Goal: Use online tool/utility: Utilize a website feature to perform a specific function

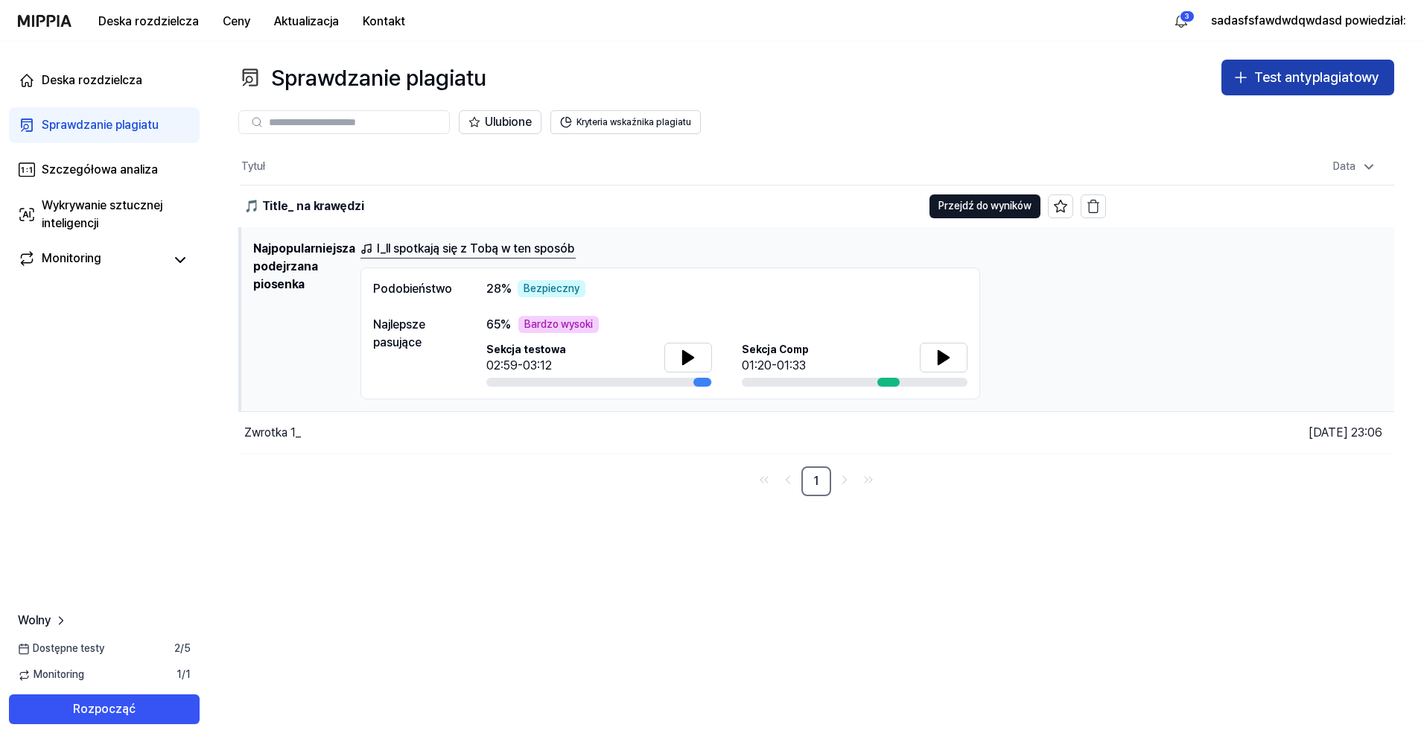
click at [1266, 70] on div "Test antyplagiatowy" at bounding box center [1316, 78] width 125 height 22
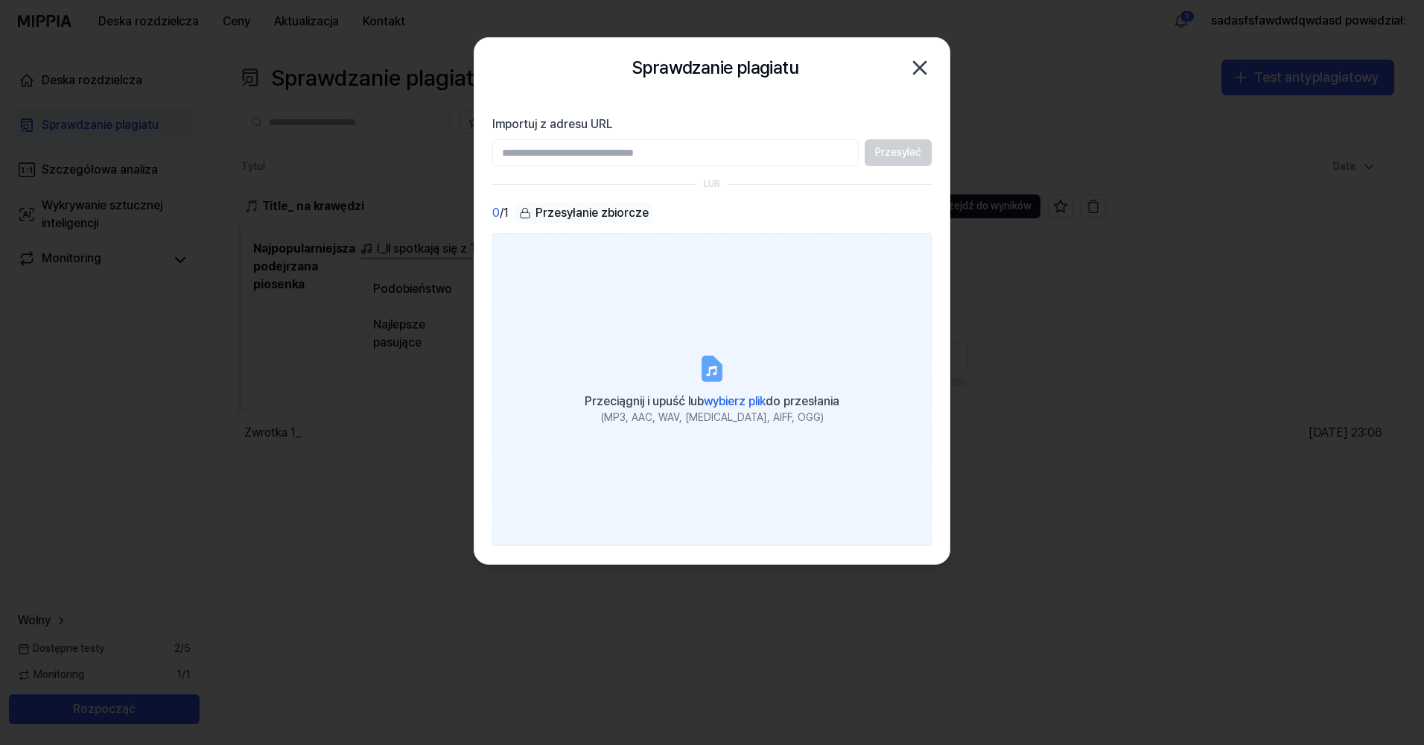
click at [619, 349] on label "Przeciągnij i upuść lub wybierz plik do przesłania (MP3, AAC, WAV, [MEDICAL_DAT…" at bounding box center [711, 389] width 439 height 313
click at [0, 0] on input "Przeciągnij i upuść lub wybierz plik do przesłania (MP3, AAC, WAV, [MEDICAL_DAT…" at bounding box center [0, 0] width 0 height 0
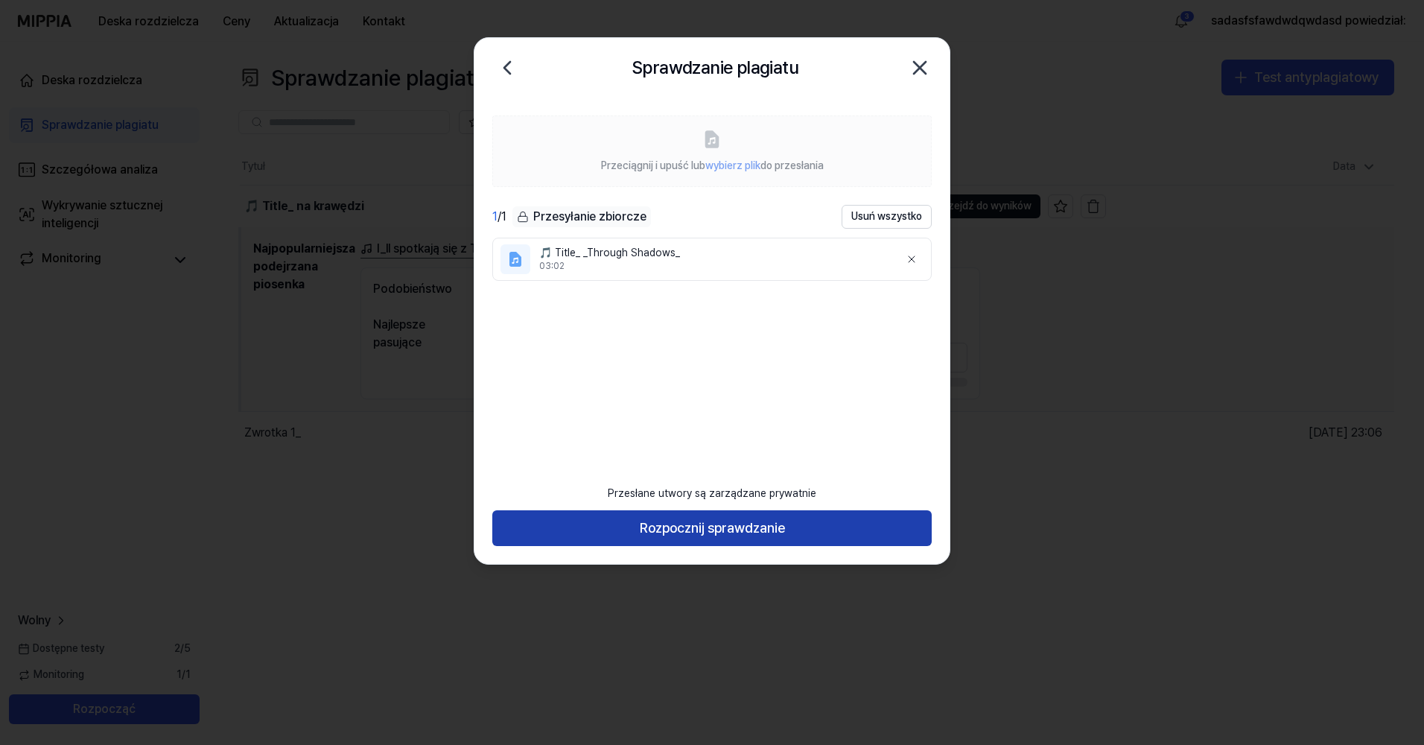
click at [755, 531] on button "Rozpocznij sprawdzanie" at bounding box center [711, 528] width 439 height 36
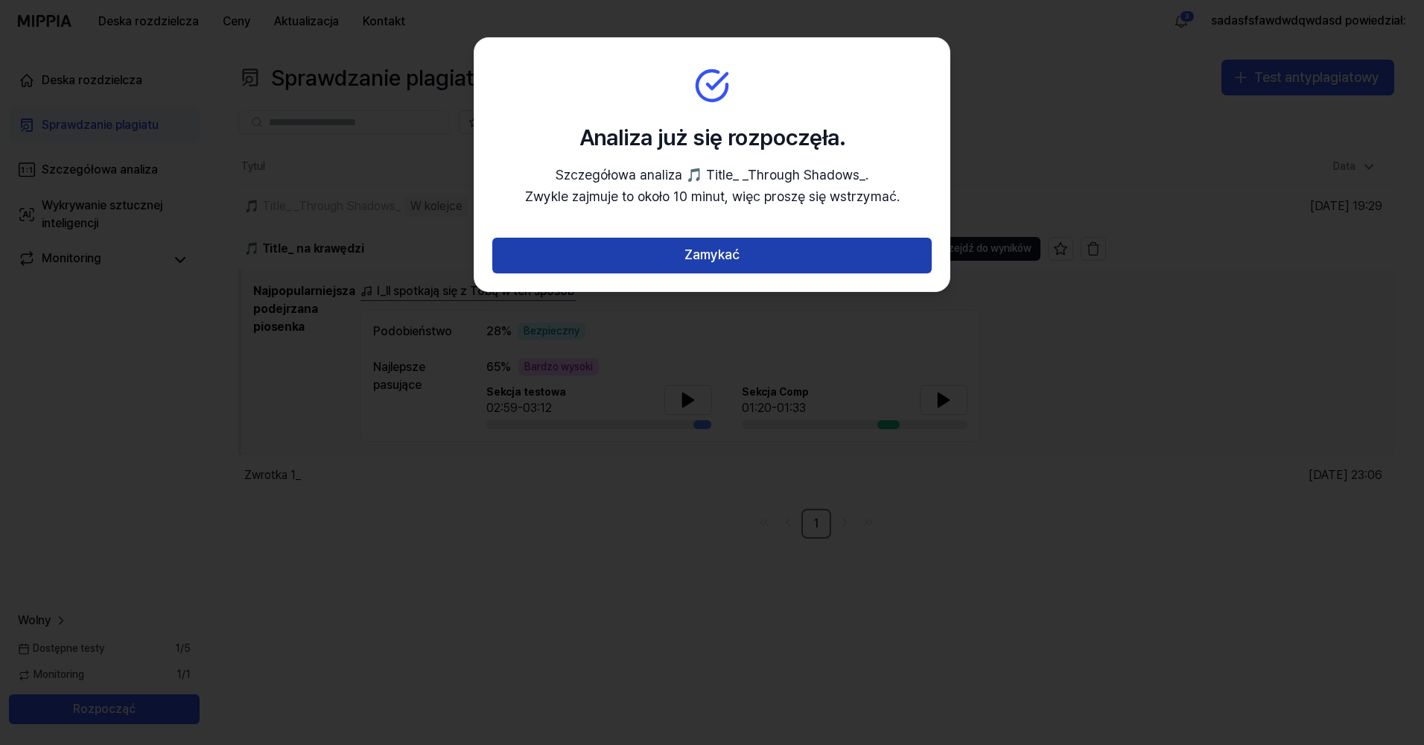
click at [782, 253] on button "Zamykać" at bounding box center [711, 256] width 439 height 36
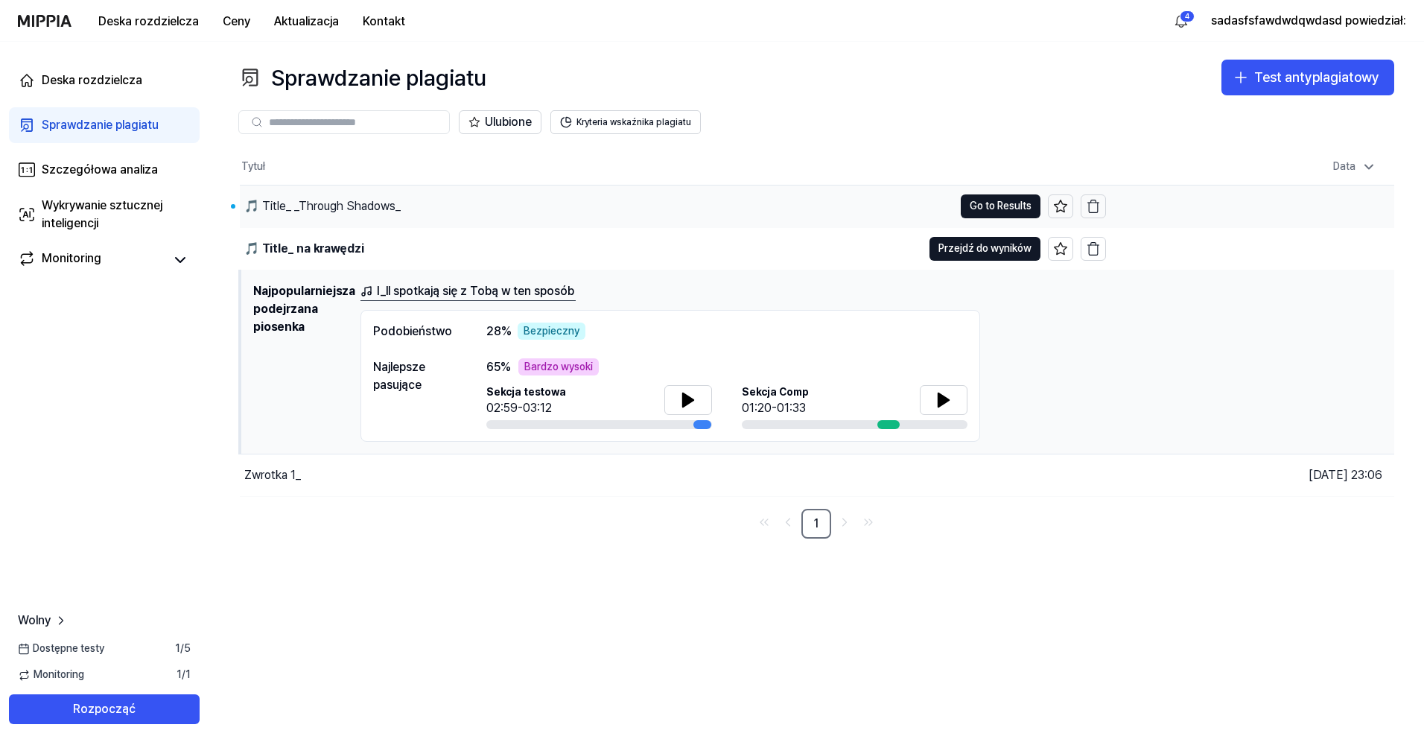
click at [756, 203] on div "🎵 Title_ _Through Shadows_" at bounding box center [597, 206] width 714 height 42
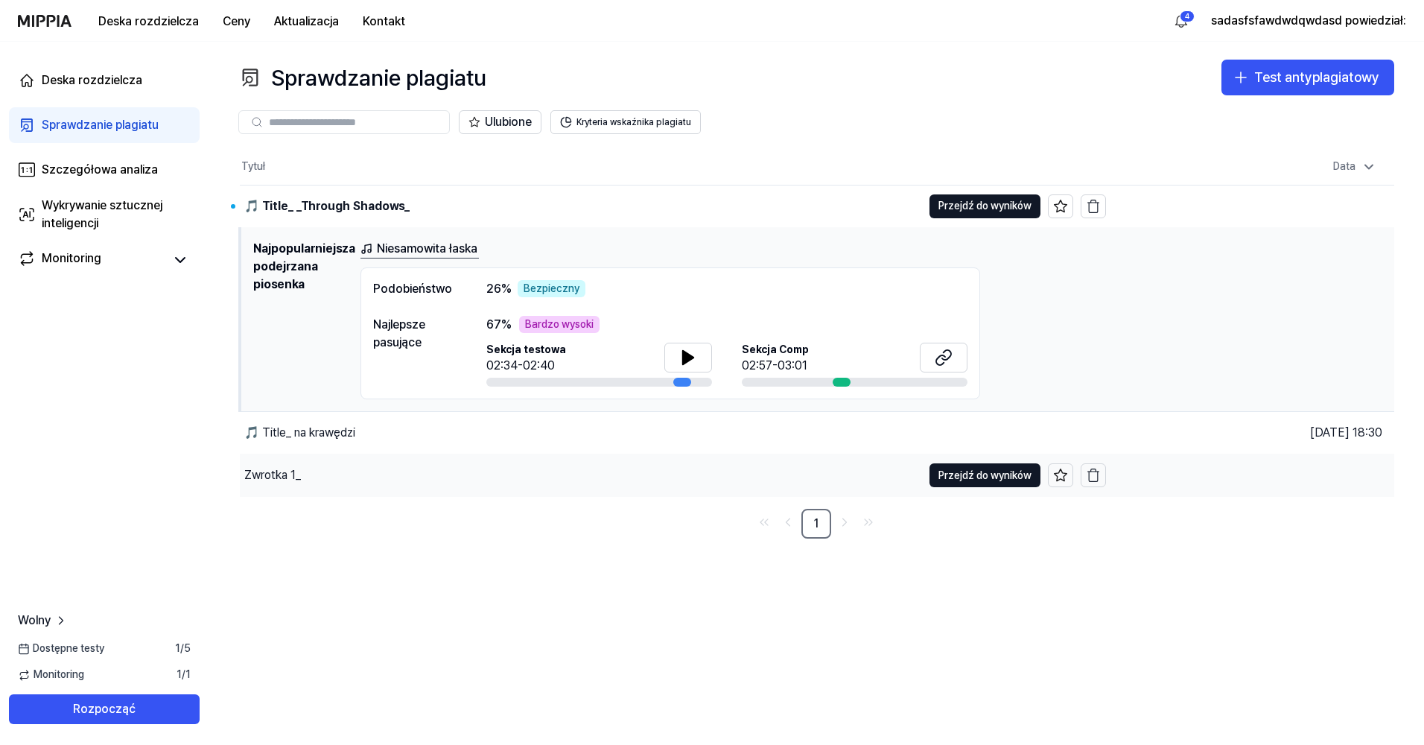
click at [512, 491] on div "Zwrotka 1_" at bounding box center [581, 475] width 682 height 42
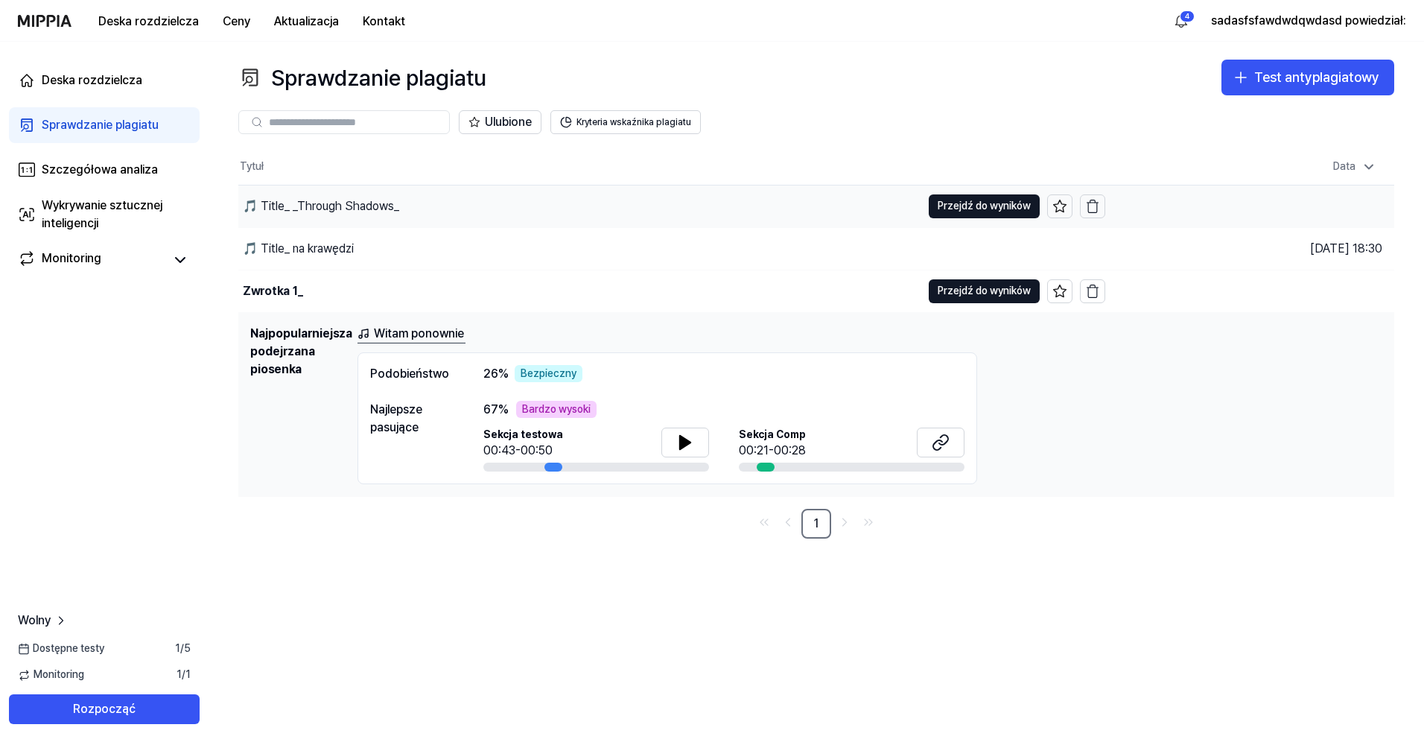
click at [530, 210] on div "🎵 Title_ _Through Shadows_" at bounding box center [579, 206] width 683 height 42
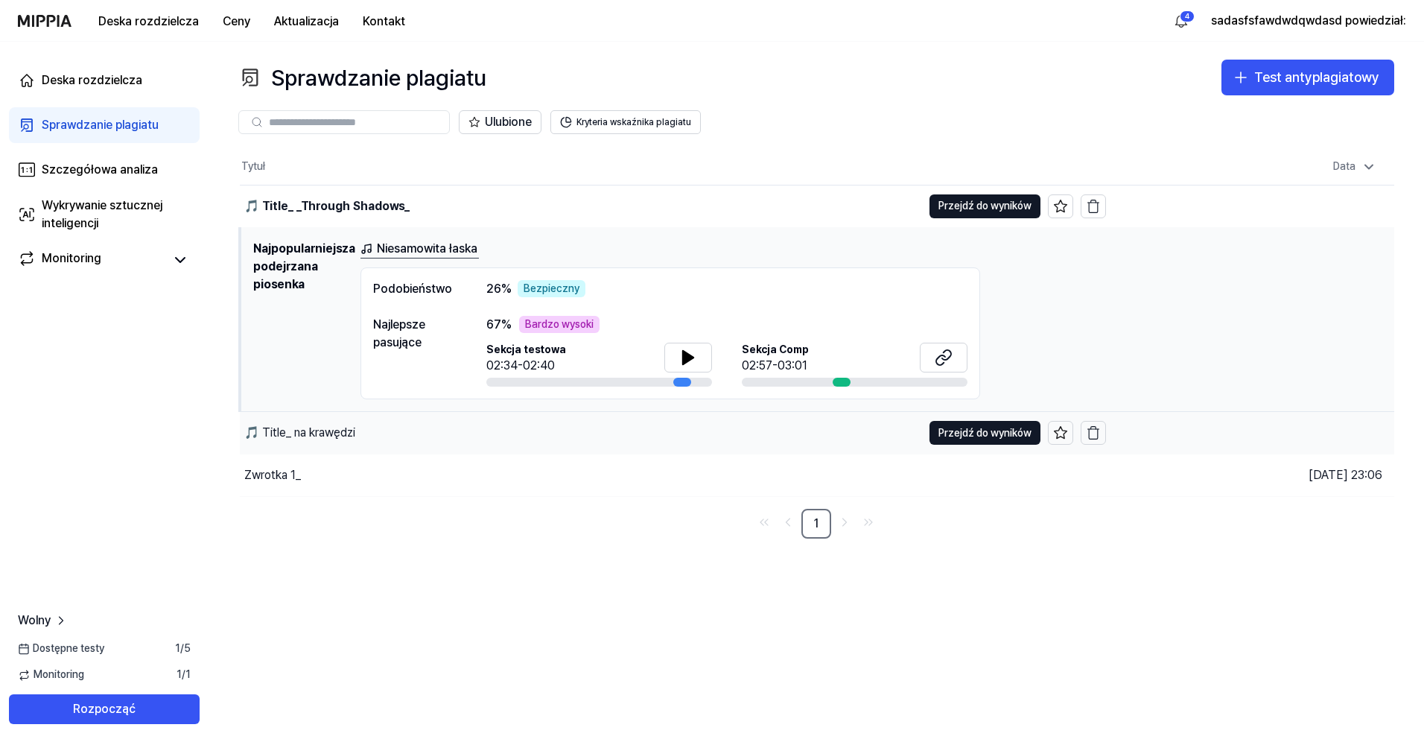
click at [482, 448] on div "🎵 Title_ na krawędzi" at bounding box center [581, 433] width 682 height 42
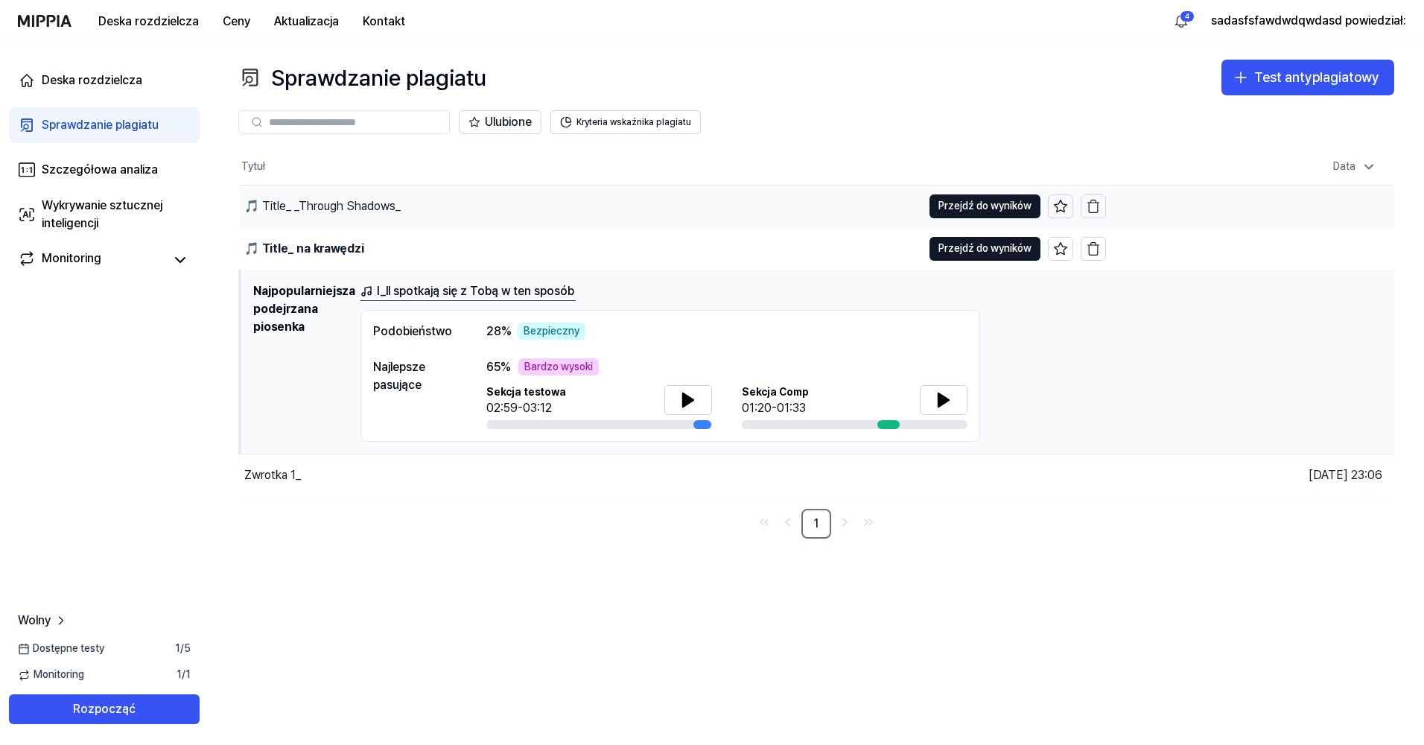
click at [524, 210] on div "🎵 Title_ _Through Shadows_" at bounding box center [581, 206] width 682 height 42
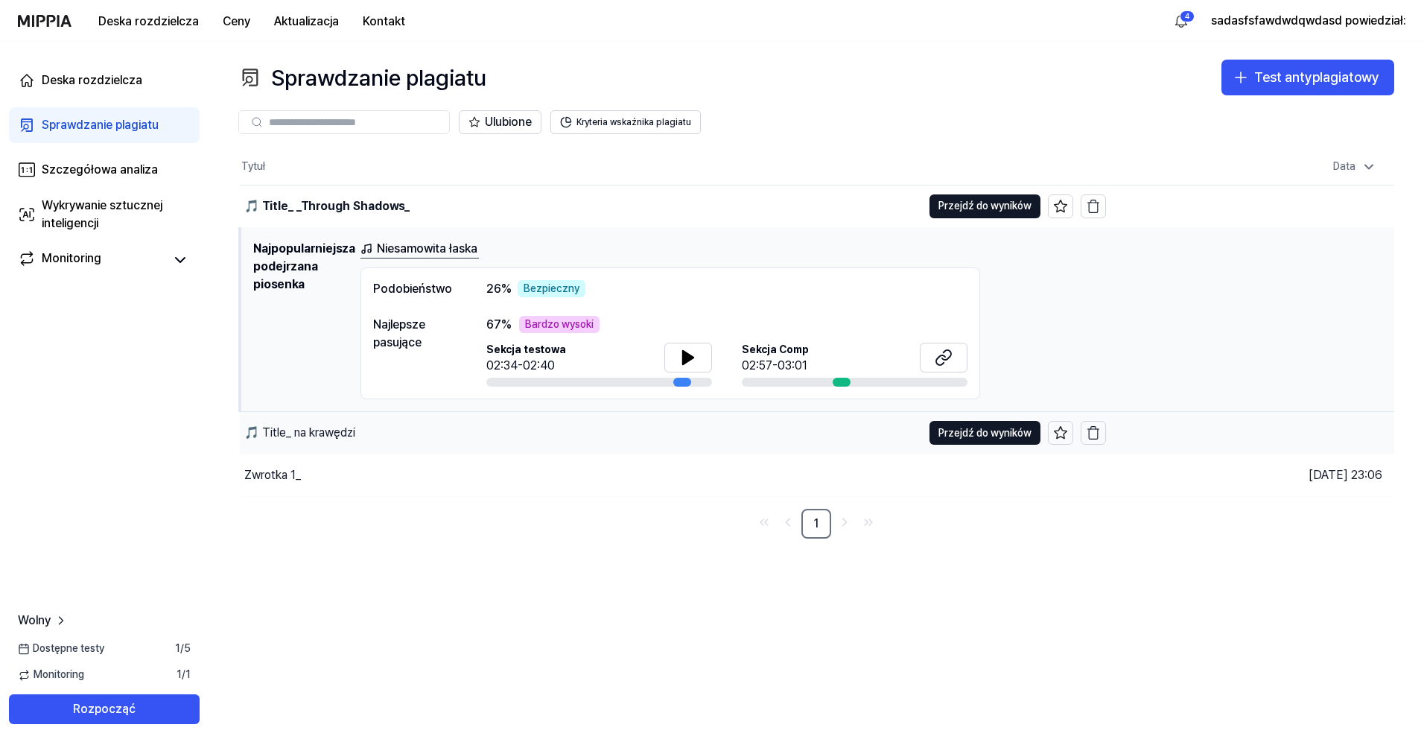
click at [448, 417] on div "🎵 Title_ na krawędzi" at bounding box center [581, 433] width 682 height 42
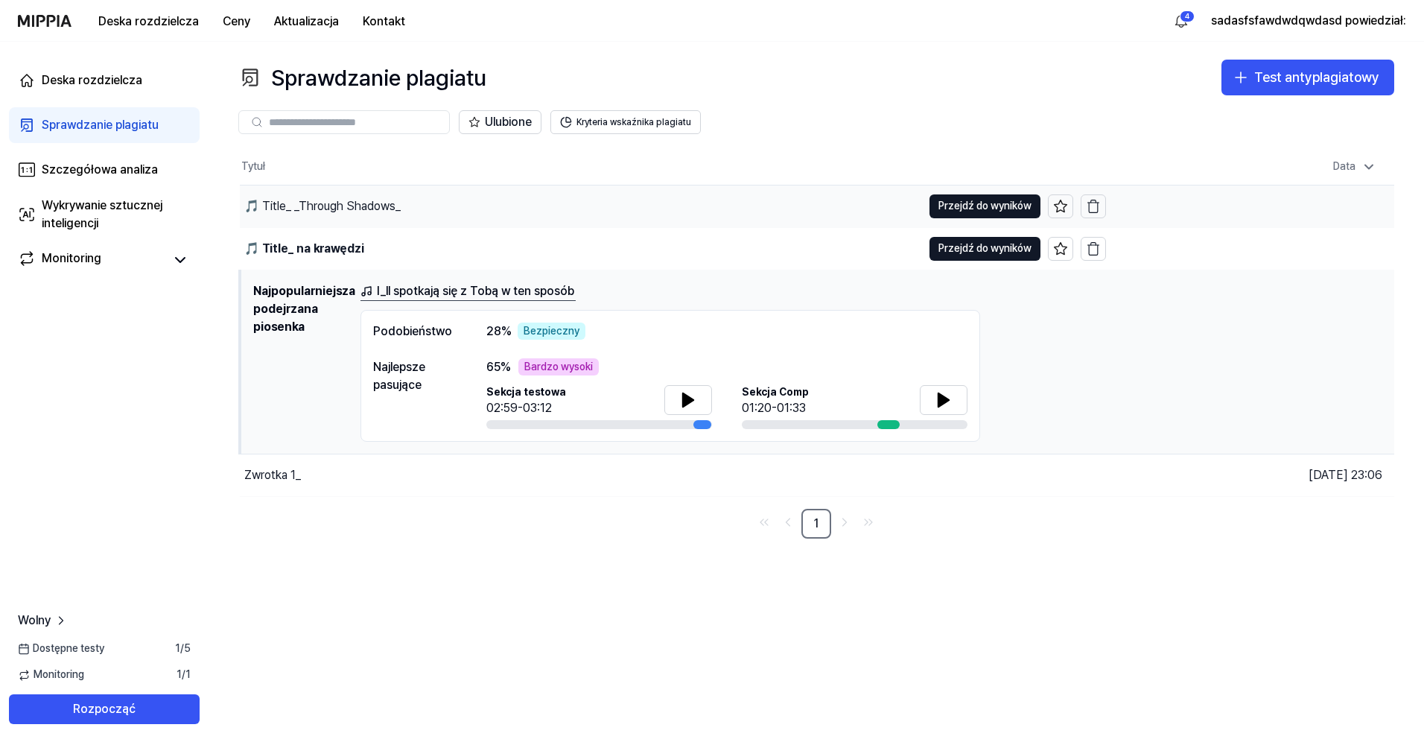
click at [478, 220] on div "🎵 Title_ _Through Shadows_" at bounding box center [581, 206] width 682 height 42
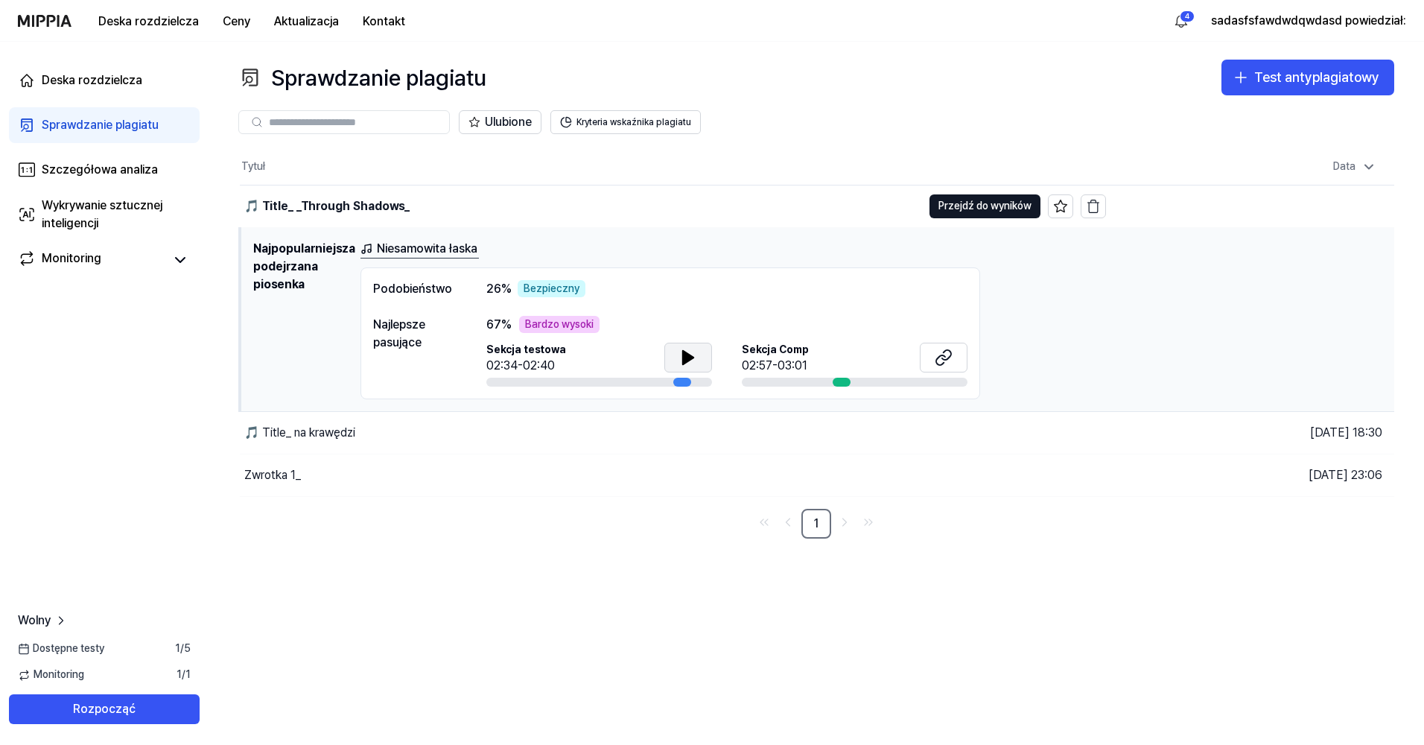
click at [696, 355] on icon at bounding box center [688, 358] width 18 height 18
click at [694, 355] on icon at bounding box center [688, 358] width 18 height 18
click at [762, 203] on div "🎵 Title_ _Through Shadows_" at bounding box center [581, 206] width 682 height 42
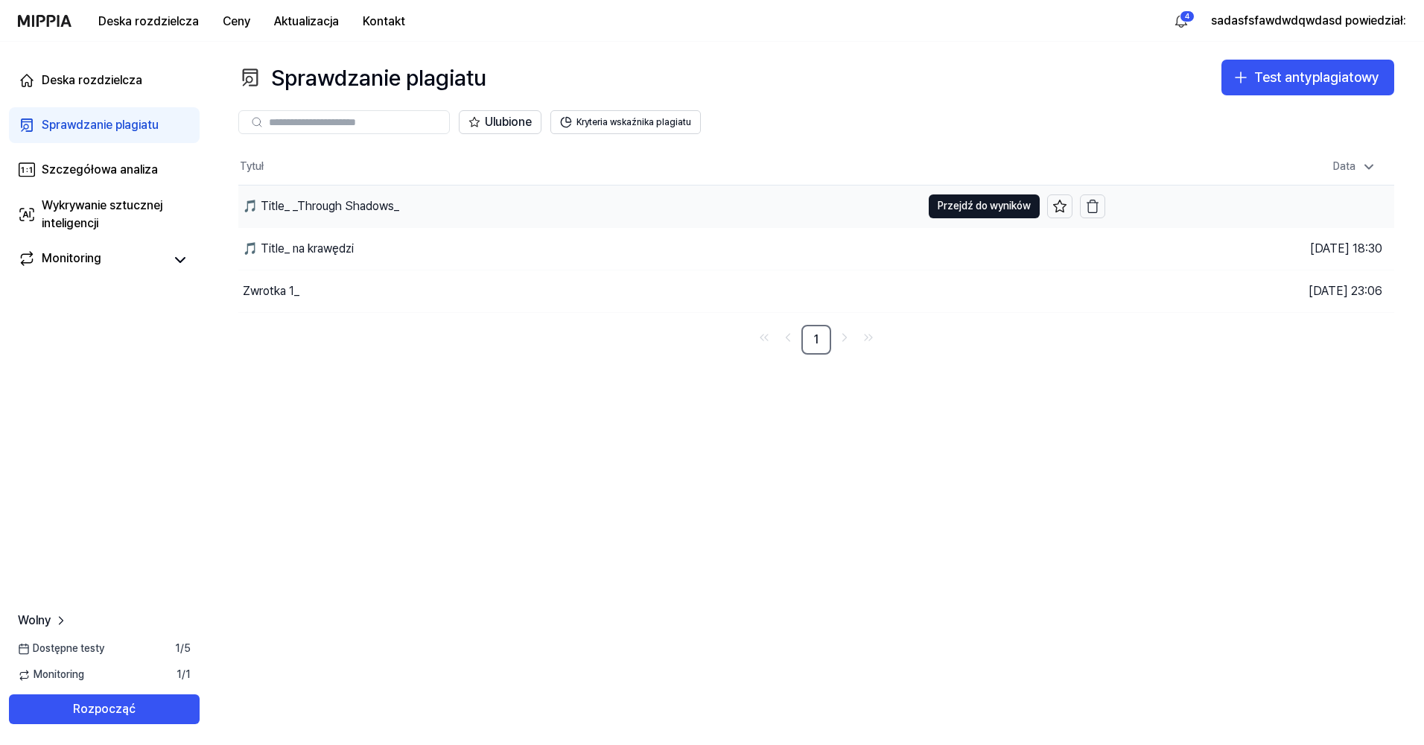
click at [506, 206] on div "🎵 Title_ _Through Shadows_" at bounding box center [579, 206] width 683 height 42
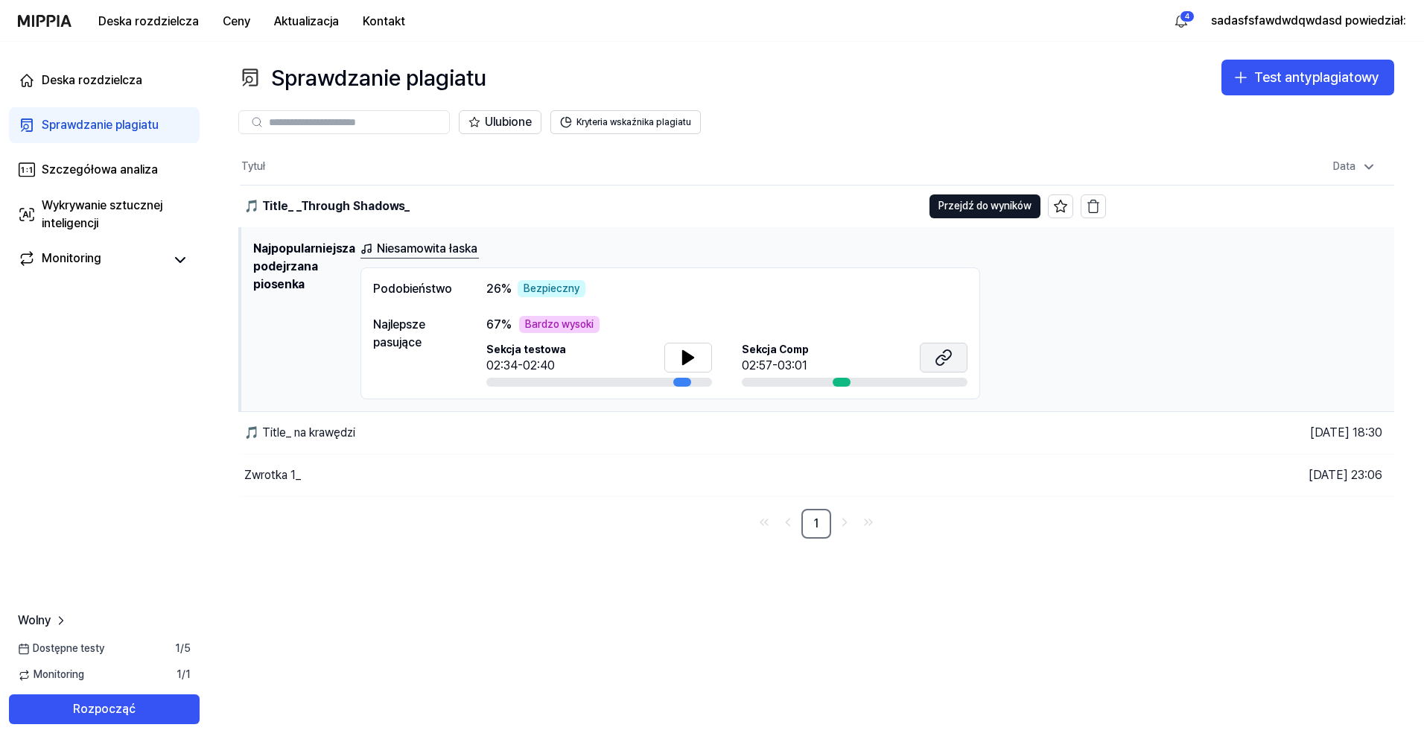
click at [950, 358] on icon at bounding box center [944, 358] width 18 height 18
click at [676, 355] on button at bounding box center [688, 358] width 48 height 30
click at [687, 359] on icon at bounding box center [685, 357] width 3 height 12
